Goal: Entertainment & Leisure: Consume media (video, audio)

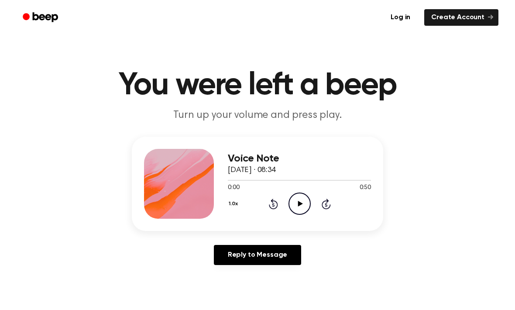
click at [300, 203] on icon at bounding box center [300, 204] width 5 height 6
click at [301, 204] on icon at bounding box center [300, 204] width 4 height 6
click at [266, 198] on div "1.0x Rewind 5 seconds Play Audio Skip 5 seconds" at bounding box center [299, 203] width 143 height 22
click at [265, 198] on div "1.0x Rewind 5 seconds Play Audio Skip 5 seconds" at bounding box center [299, 203] width 143 height 22
click at [278, 202] on icon "Rewind 5 seconds" at bounding box center [273, 203] width 10 height 11
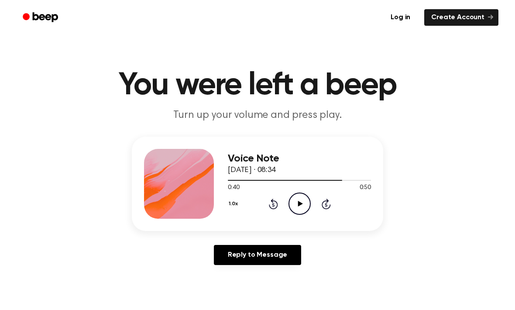
click at [277, 201] on icon "Rewind 5 seconds" at bounding box center [273, 203] width 10 height 11
click at [307, 202] on icon "Play Audio" at bounding box center [300, 203] width 22 height 22
click at [292, 204] on icon "Pause Audio" at bounding box center [300, 203] width 22 height 22
click at [295, 208] on icon "Play Audio" at bounding box center [300, 203] width 22 height 22
click at [268, 204] on icon "Rewind 5 seconds" at bounding box center [273, 203] width 10 height 11
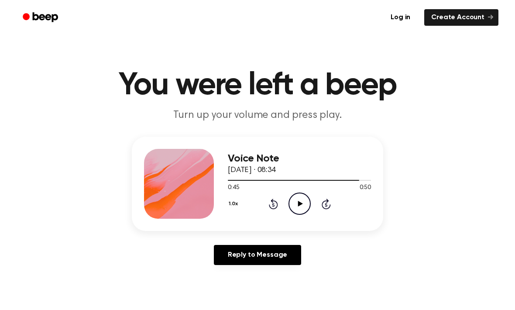
click at [275, 201] on icon at bounding box center [273, 204] width 9 height 10
click at [273, 199] on icon at bounding box center [273, 204] width 9 height 10
click at [300, 197] on icon "Play Audio" at bounding box center [300, 203] width 22 height 22
click at [306, 209] on icon "Pause Audio" at bounding box center [300, 203] width 22 height 22
click at [307, 201] on icon "Play Audio" at bounding box center [300, 203] width 22 height 22
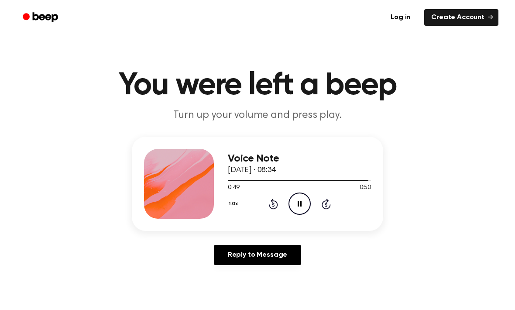
click at [297, 200] on icon "Pause Audio" at bounding box center [300, 203] width 22 height 22
click at [273, 199] on icon at bounding box center [273, 204] width 9 height 10
click at [299, 199] on icon "Play Audio" at bounding box center [300, 203] width 22 height 22
click at [297, 200] on icon "Pause Audio" at bounding box center [300, 203] width 22 height 22
click at [305, 206] on icon "Play Audio" at bounding box center [300, 203] width 22 height 22
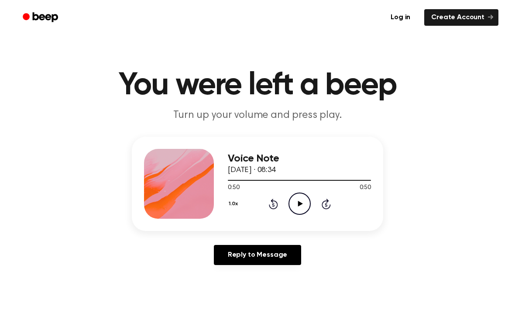
click at [300, 205] on icon at bounding box center [300, 204] width 5 height 6
click at [298, 204] on icon "Play Audio" at bounding box center [300, 203] width 22 height 22
click at [359, 239] on div "Voice Note [DATE] · 08:34 0:50 0:50 Your browser does not support the [object O…" at bounding box center [257, 204] width 494 height 135
click at [303, 198] on icon "Pause Audio" at bounding box center [300, 203] width 22 height 22
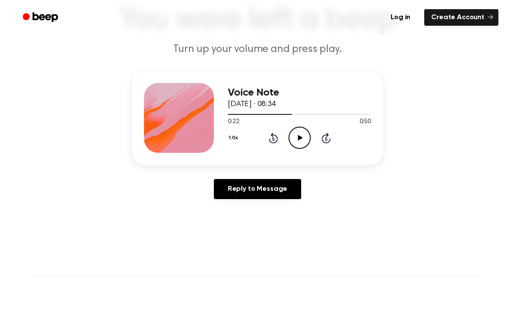
scroll to position [69, 0]
